Goal: Transaction & Acquisition: Download file/media

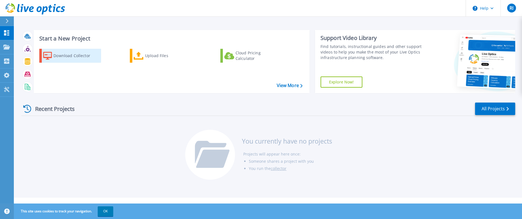
click at [58, 52] on div "Download Collector" at bounding box center [75, 55] width 44 height 11
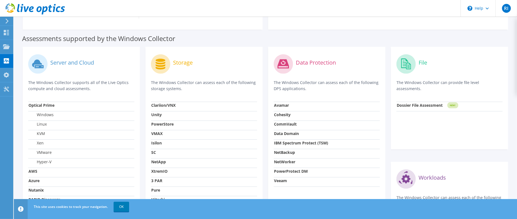
scroll to position [212, 0]
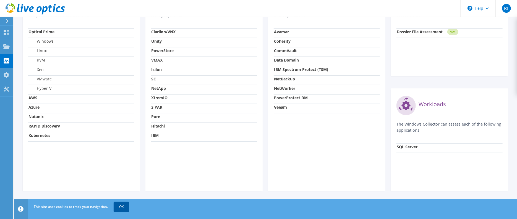
click at [122, 205] on link "OK" at bounding box center [121, 206] width 15 height 10
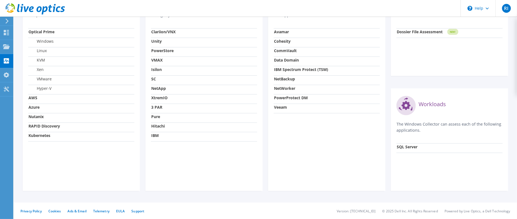
scroll to position [129, 0]
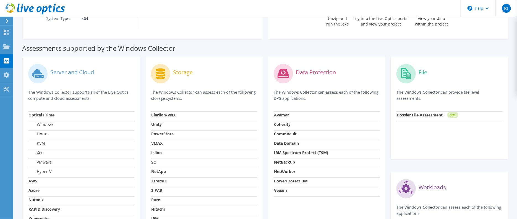
click at [276, 46] on div "Assessments supported by the Windows Collector" at bounding box center [265, 47] width 487 height 14
click at [265, 48] on div "Assessments supported by the Windows Collector" at bounding box center [265, 47] width 487 height 14
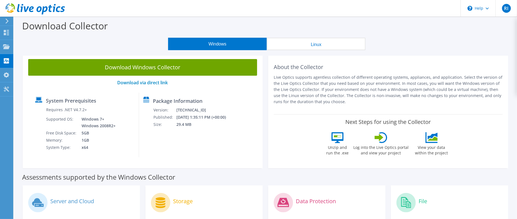
drag, startPoint x: 343, startPoint y: 83, endPoint x: 339, endPoint y: 81, distance: 5.2
drag, startPoint x: 339, startPoint y: 81, endPoint x: 286, endPoint y: 86, distance: 52.5
click at [286, 86] on p "Live Optics supports agentless collection of different operating systems, appli…" at bounding box center [388, 89] width 229 height 30
